Goal: Information Seeking & Learning: Find contact information

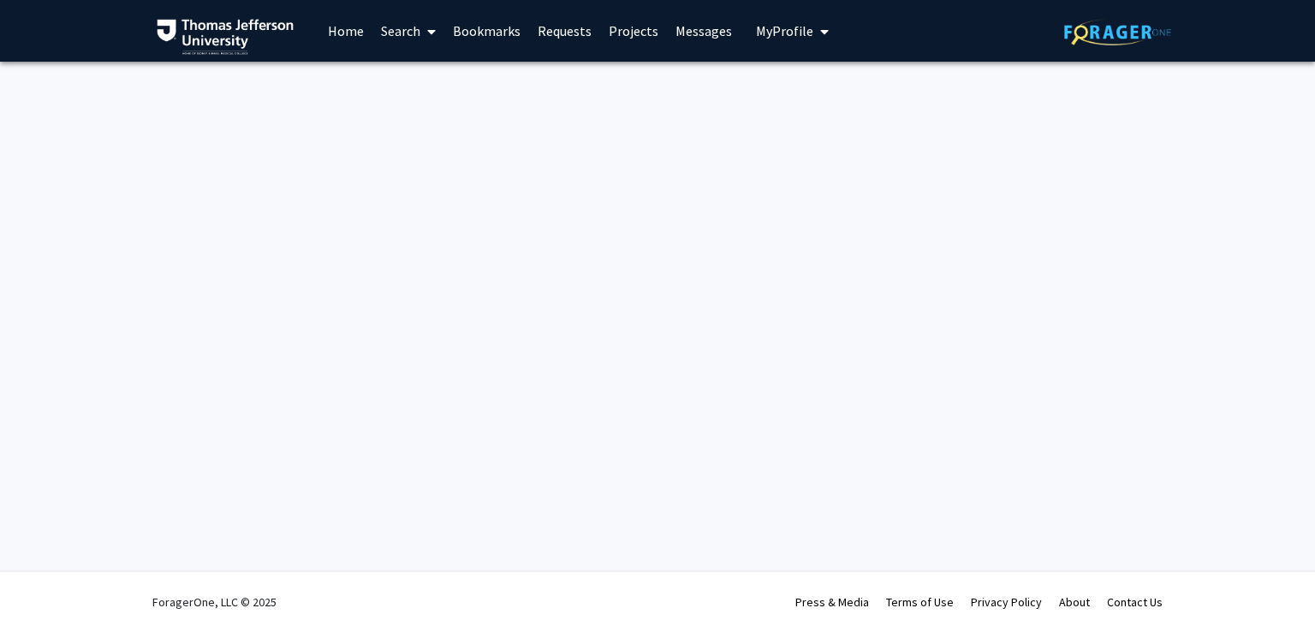
click at [427, 183] on div "Skip navigation Home Search Bookmarks Requests Projects Messages My Profile [DE…" at bounding box center [657, 316] width 1315 height 632
click at [299, 127] on div "Skip navigation Home Search Bookmarks Requests Projects Messages My Profile [DE…" at bounding box center [657, 316] width 1315 height 632
click at [352, 27] on link "Home" at bounding box center [345, 31] width 53 height 60
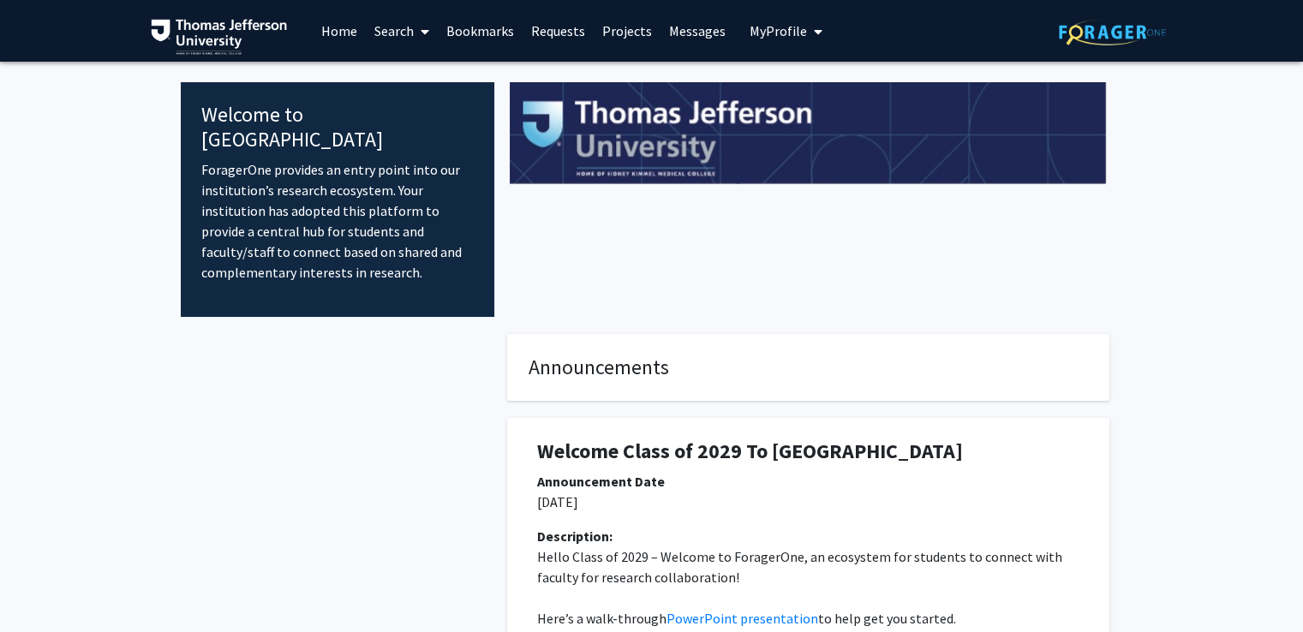
click at [408, 33] on link "Search" at bounding box center [402, 31] width 72 height 60
click at [546, 31] on link "Requests" at bounding box center [557, 31] width 71 height 60
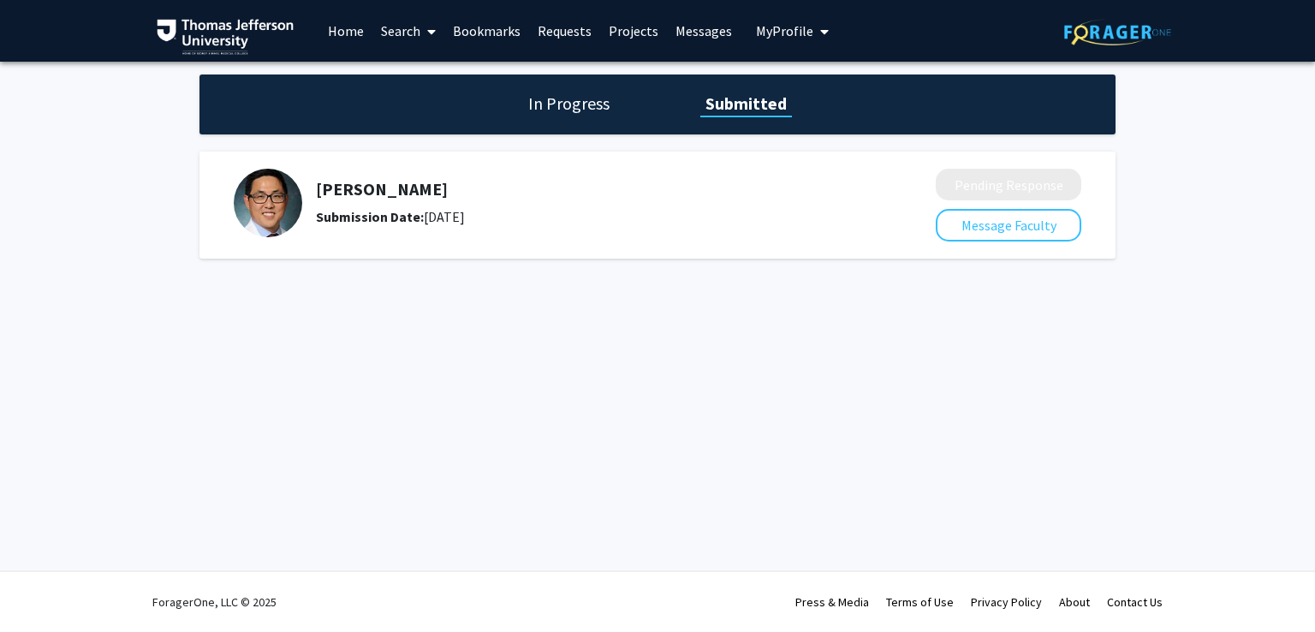
click at [589, 90] on div "In Progress Submitted" at bounding box center [658, 105] width 916 height 60
click at [611, 31] on link "Projects" at bounding box center [633, 31] width 67 height 60
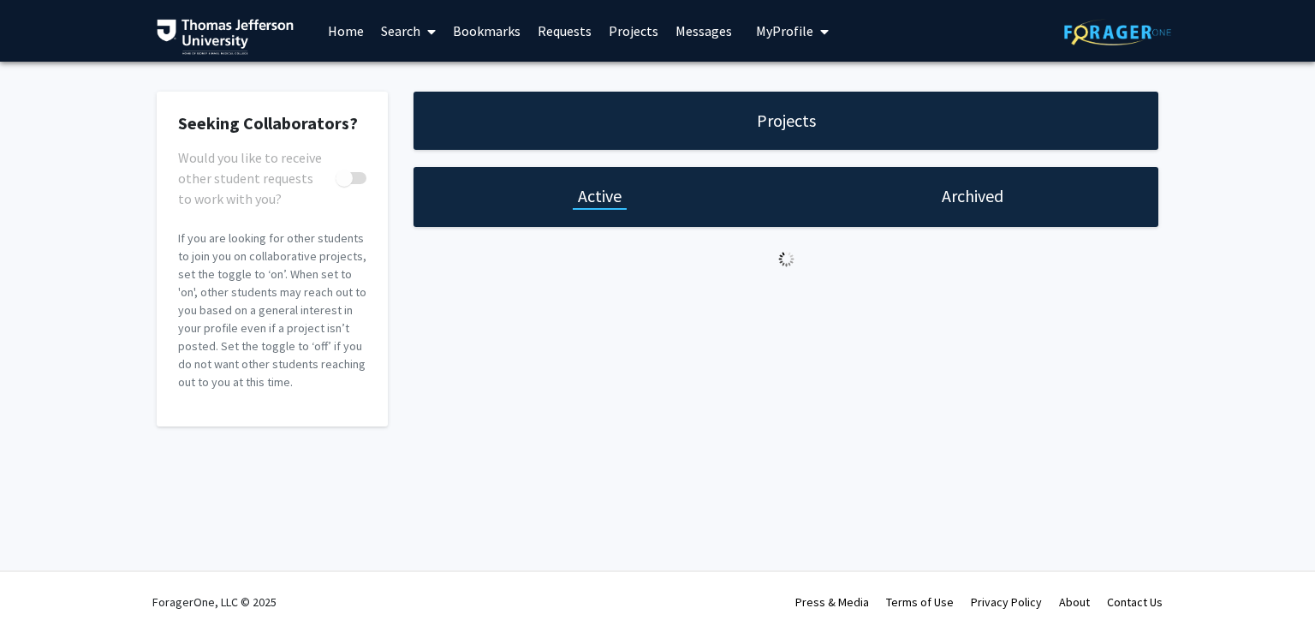
checkbox input "true"
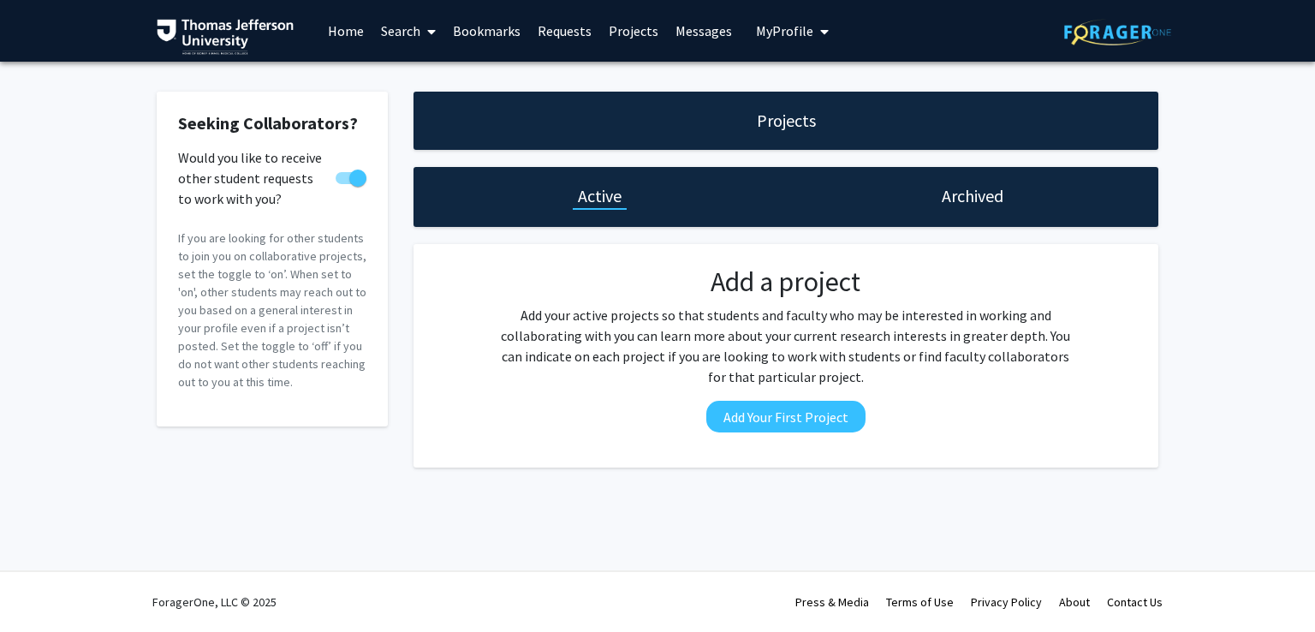
click at [356, 26] on link "Home" at bounding box center [345, 31] width 53 height 60
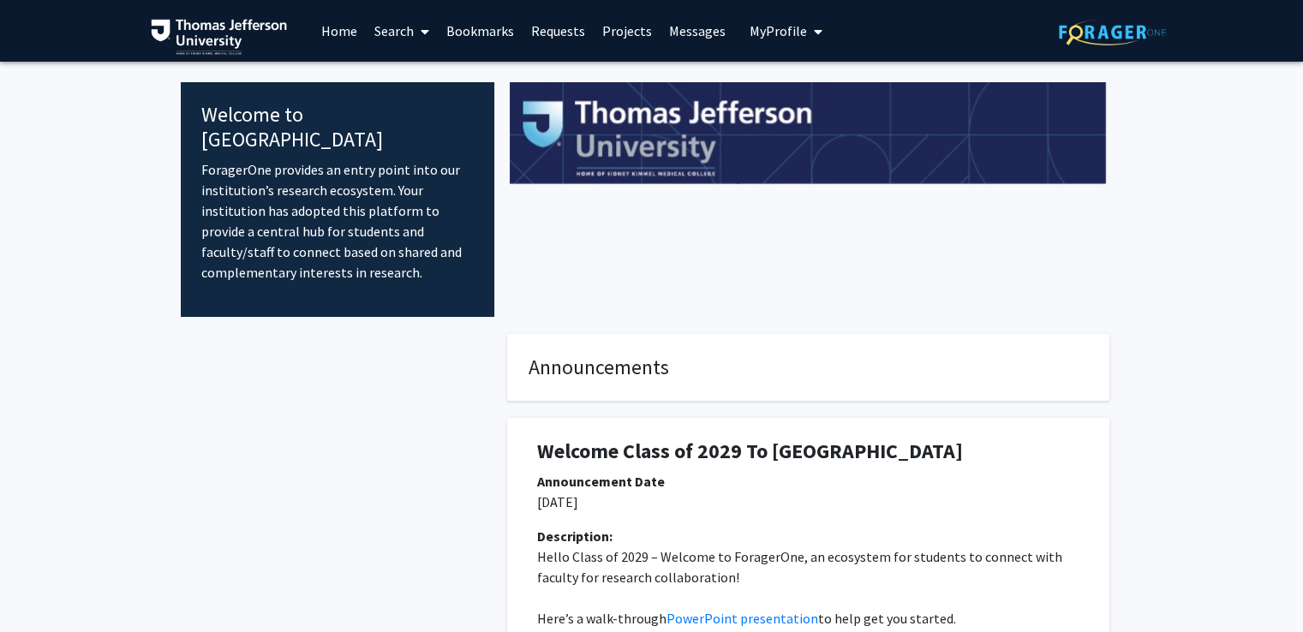
click at [409, 27] on link "Search" at bounding box center [402, 31] width 72 height 60
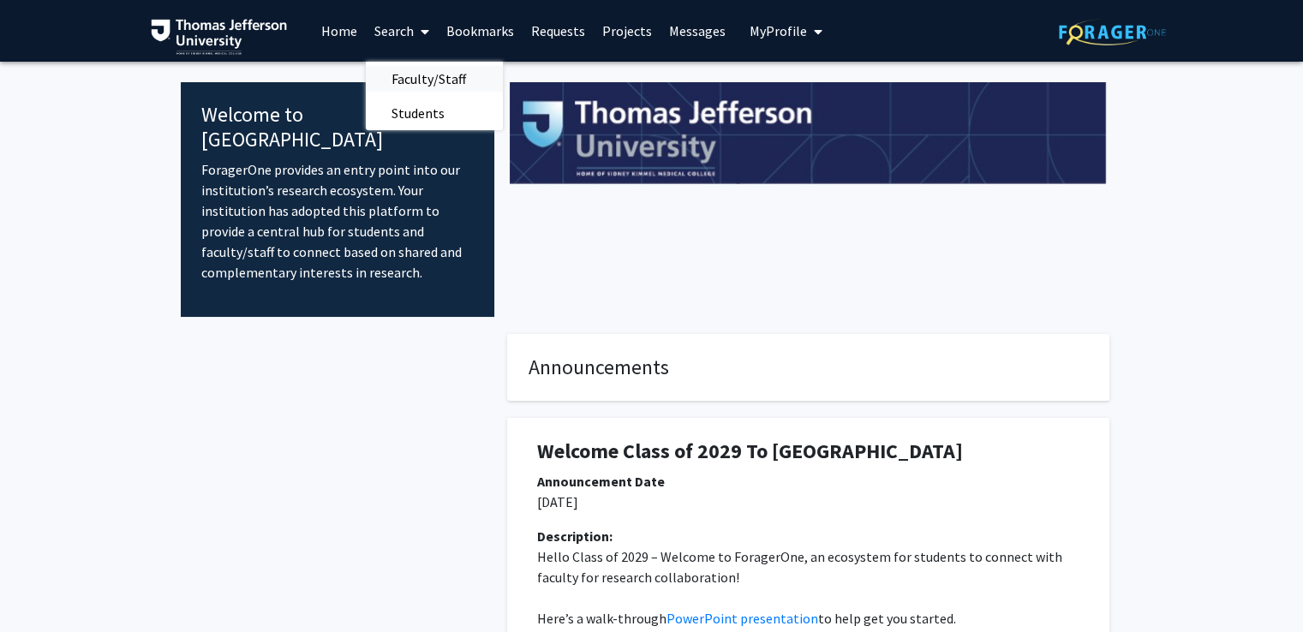
click at [414, 75] on span "Faculty/Staff" at bounding box center [429, 79] width 126 height 34
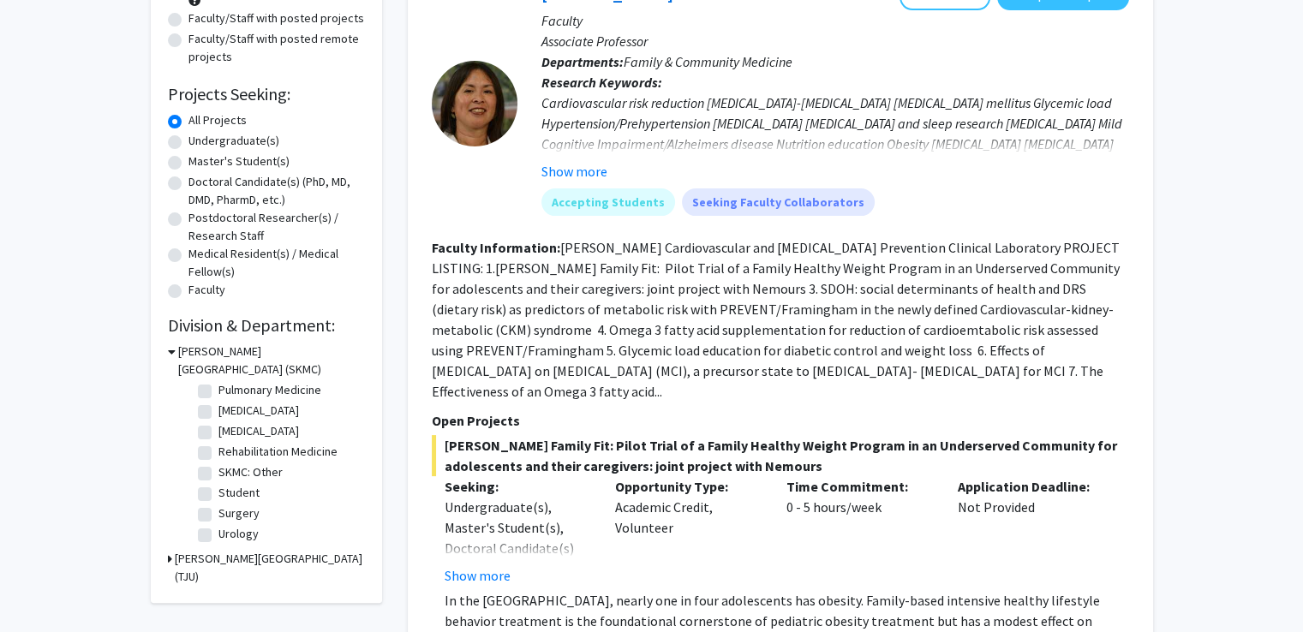
scroll to position [802, 0]
click at [218, 431] on label "[MEDICAL_DATA]" at bounding box center [258, 431] width 81 height 18
click at [218, 431] on input "[MEDICAL_DATA]" at bounding box center [223, 427] width 11 height 11
checkbox input "true"
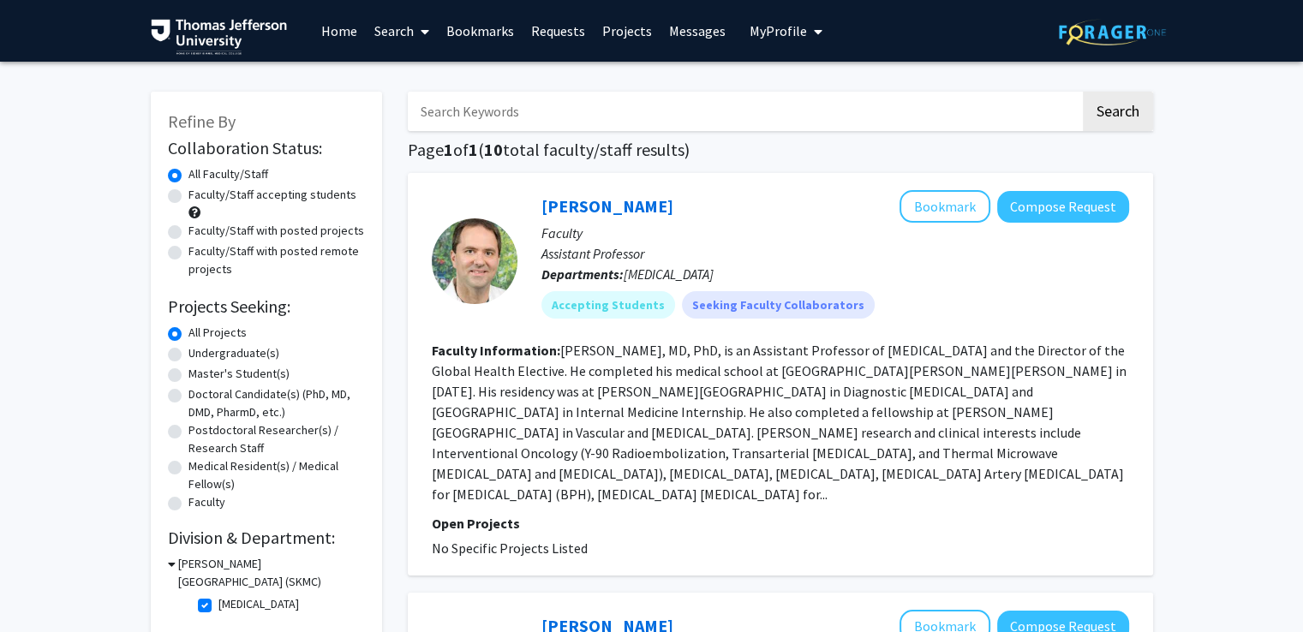
click at [567, 487] on section "Faculty Information: [PERSON_NAME], MD, PhD, is an Assistant Professor of [MEDI…" at bounding box center [780, 422] width 697 height 164
click at [603, 453] on fg-read-more "[PERSON_NAME], MD, PhD, is an Assistant Professor of [MEDICAL_DATA] and the Dir…" at bounding box center [779, 422] width 695 height 161
click at [770, 338] on fg-search-faculty "[PERSON_NAME] Compose Request Faculty Assistant Professor Departments: [MEDICAL…" at bounding box center [780, 374] width 697 height 368
click at [596, 213] on link "[PERSON_NAME]" at bounding box center [607, 205] width 132 height 21
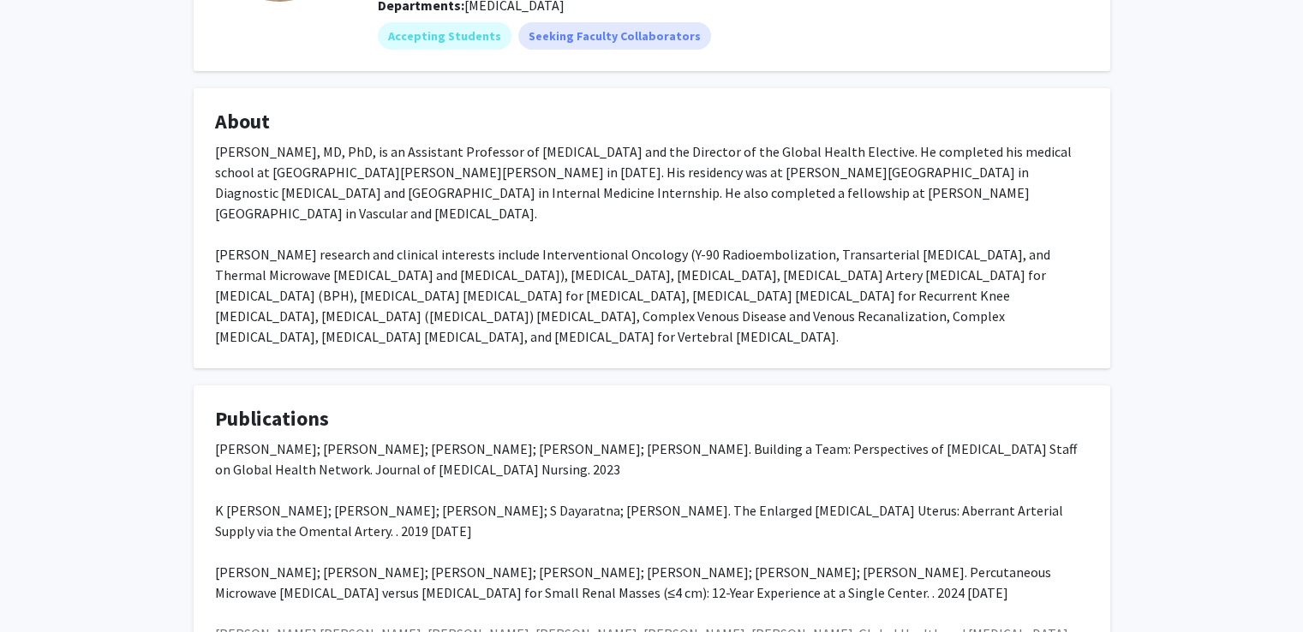
scroll to position [410, 0]
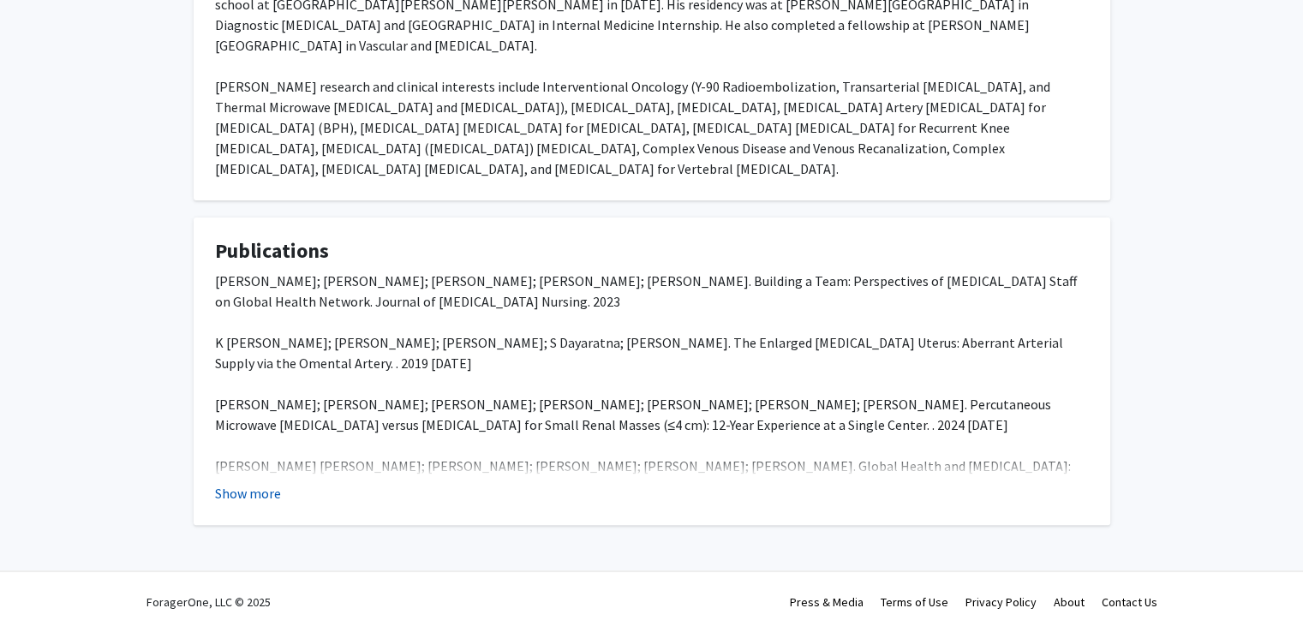
click at [252, 495] on button "Show more" at bounding box center [248, 493] width 66 height 21
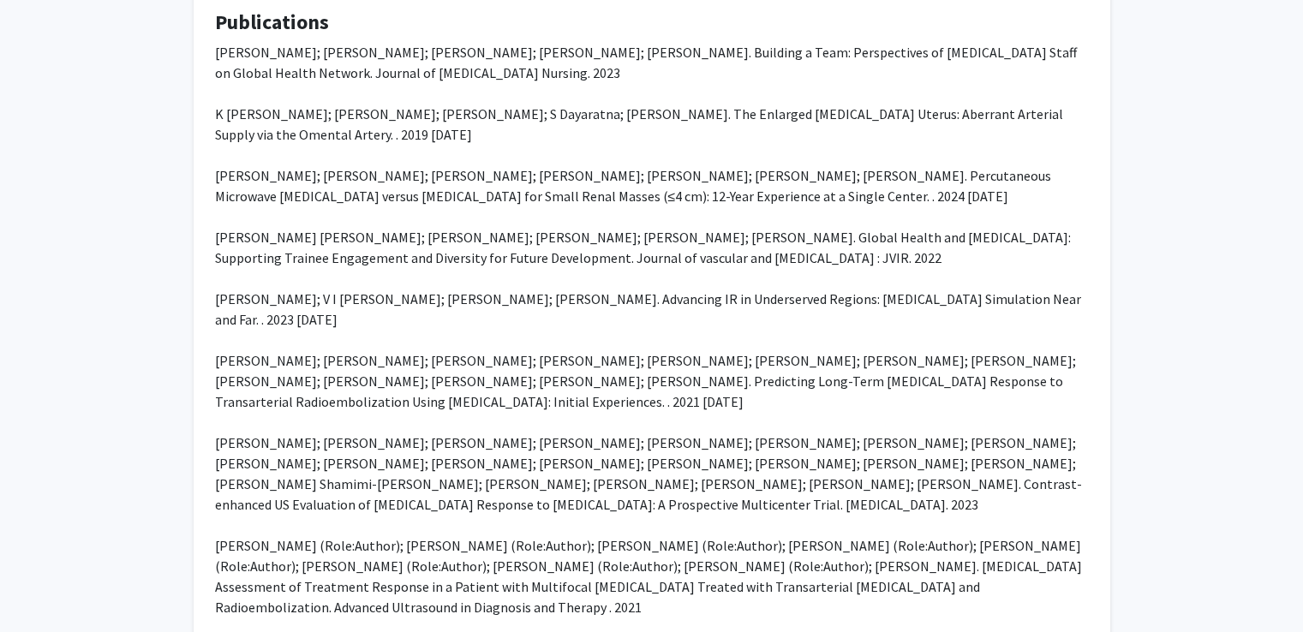
scroll to position [0, 0]
